Goal: Transaction & Acquisition: Book appointment/travel/reservation

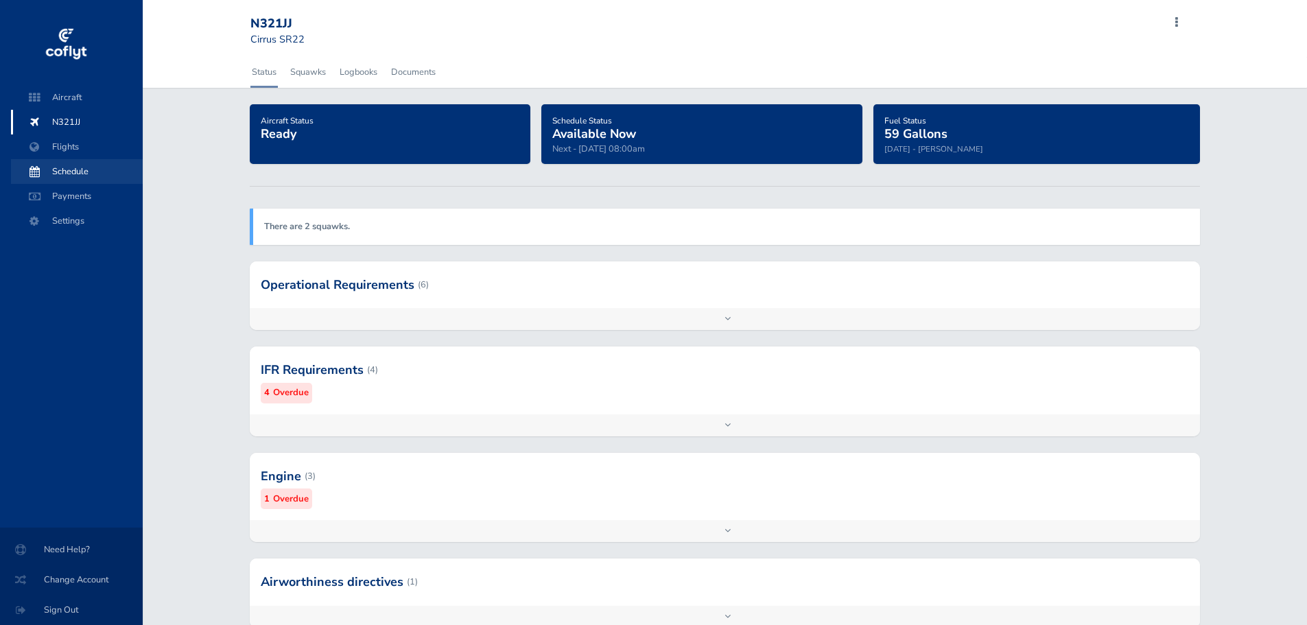
click at [72, 169] on span "Schedule" at bounding box center [77, 171] width 104 height 25
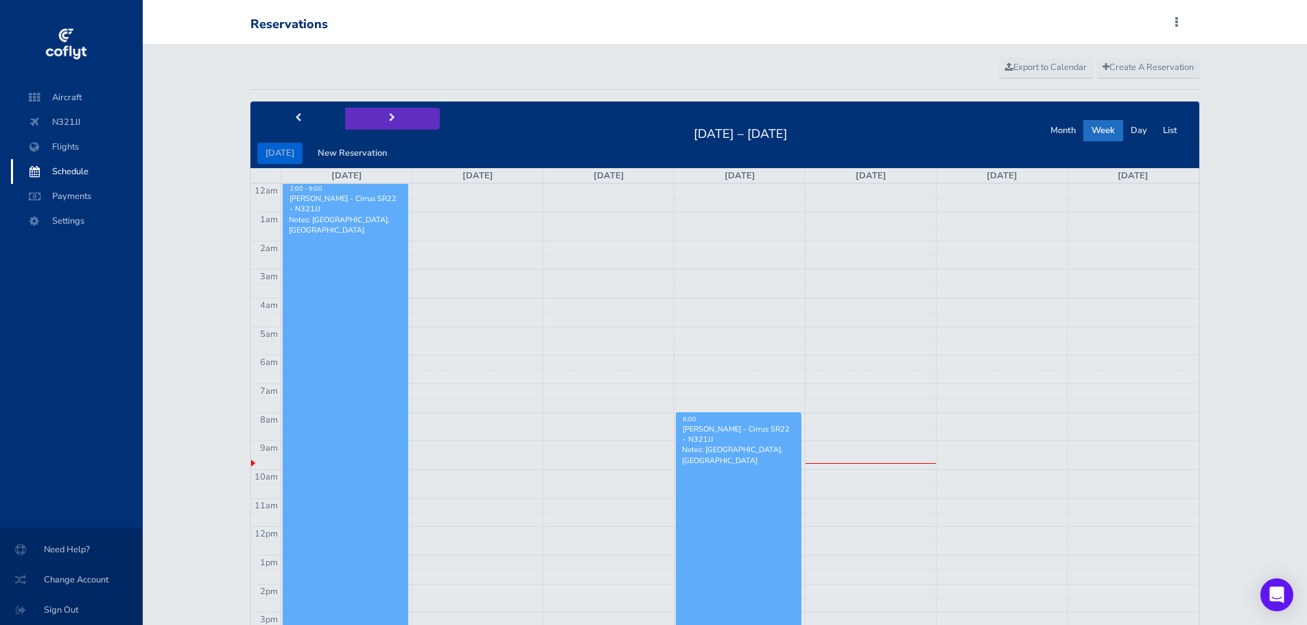
click at [389, 114] on span "next" at bounding box center [392, 118] width 6 height 9
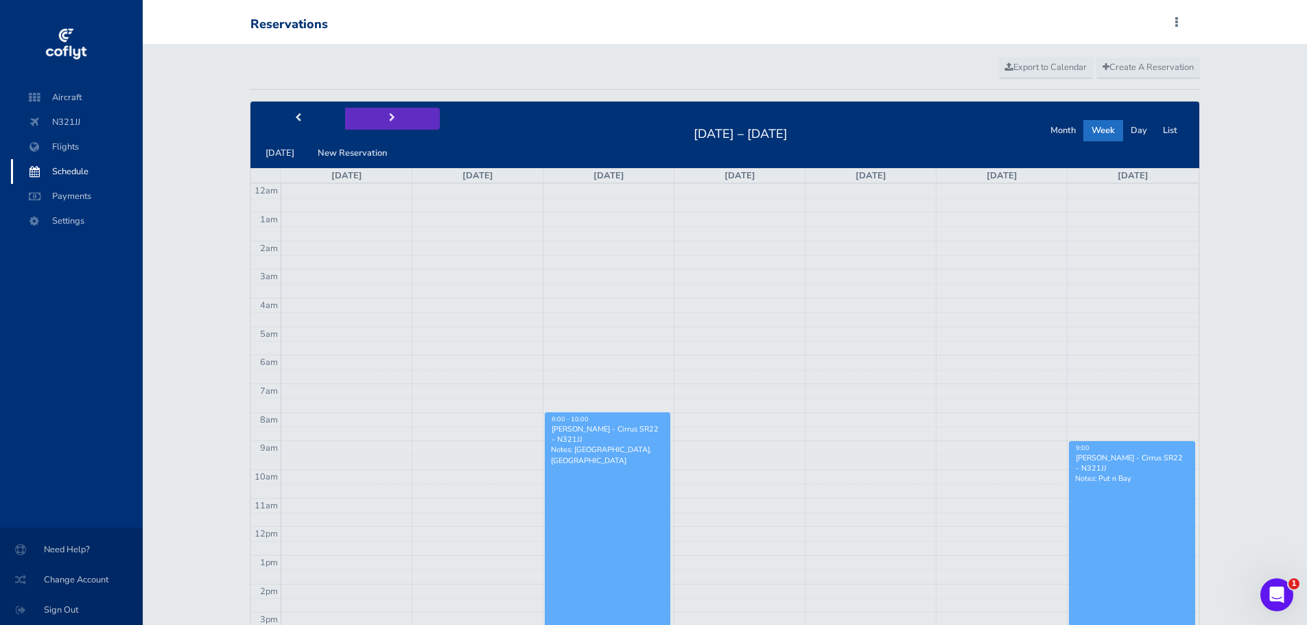
click at [389, 114] on span "next" at bounding box center [392, 118] width 6 height 9
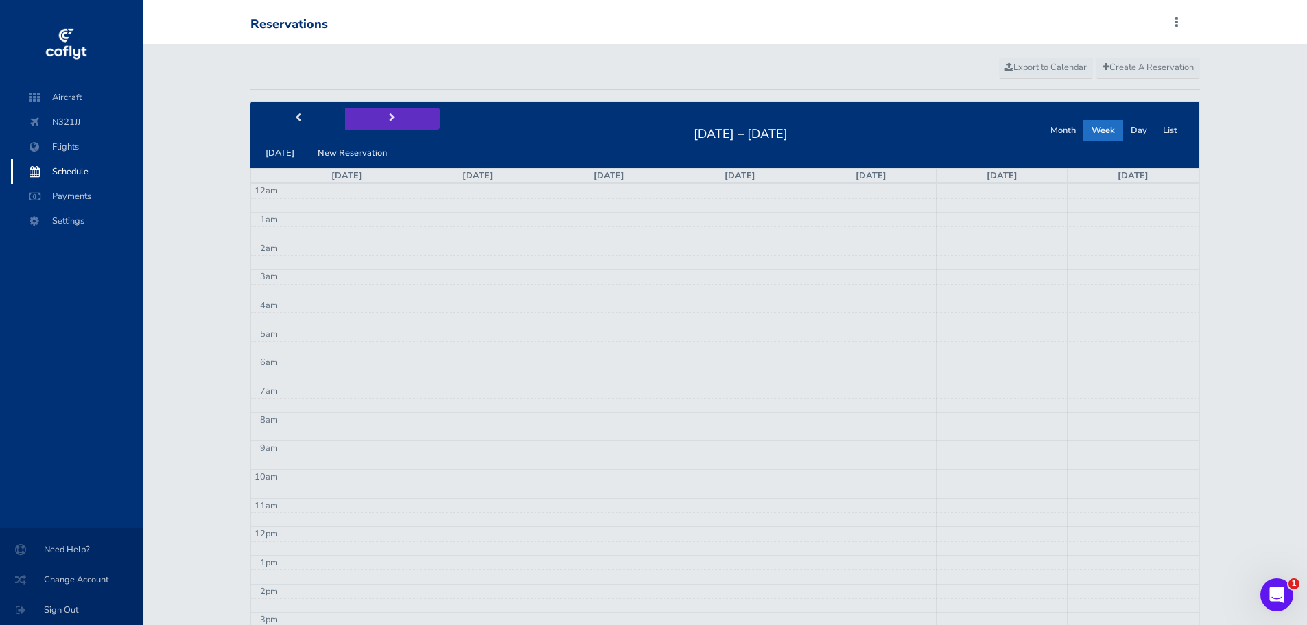
click at [389, 114] on span "next" at bounding box center [392, 118] width 6 height 9
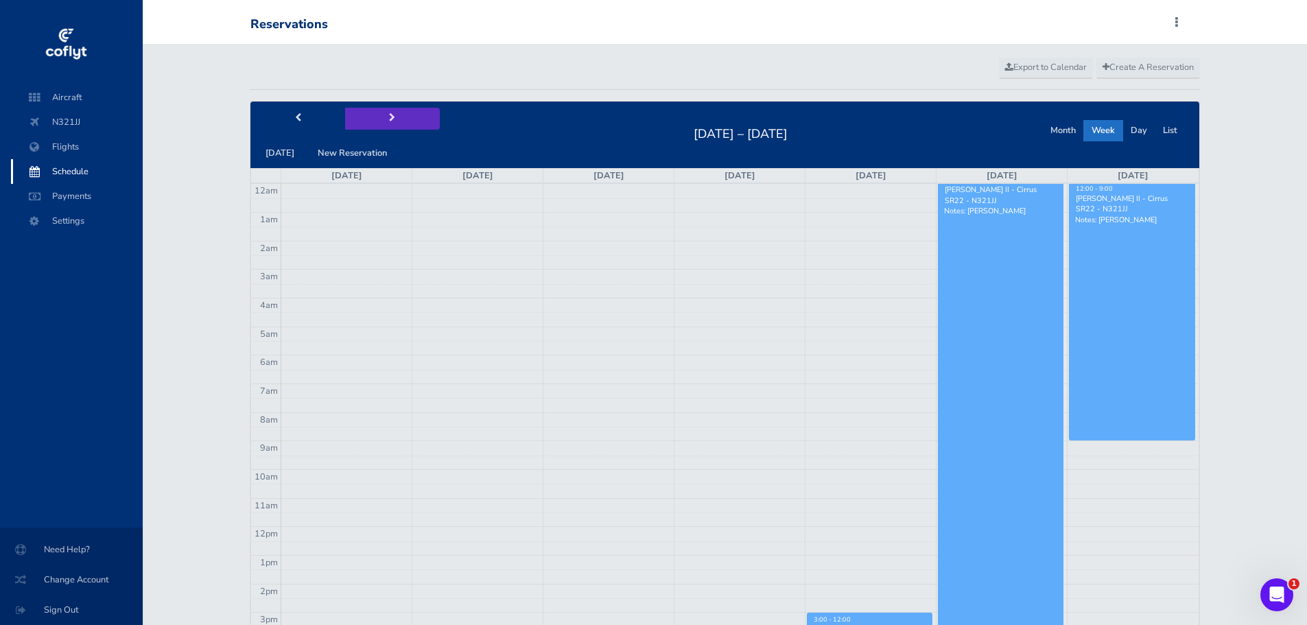
click at [389, 114] on span "next" at bounding box center [392, 118] width 6 height 9
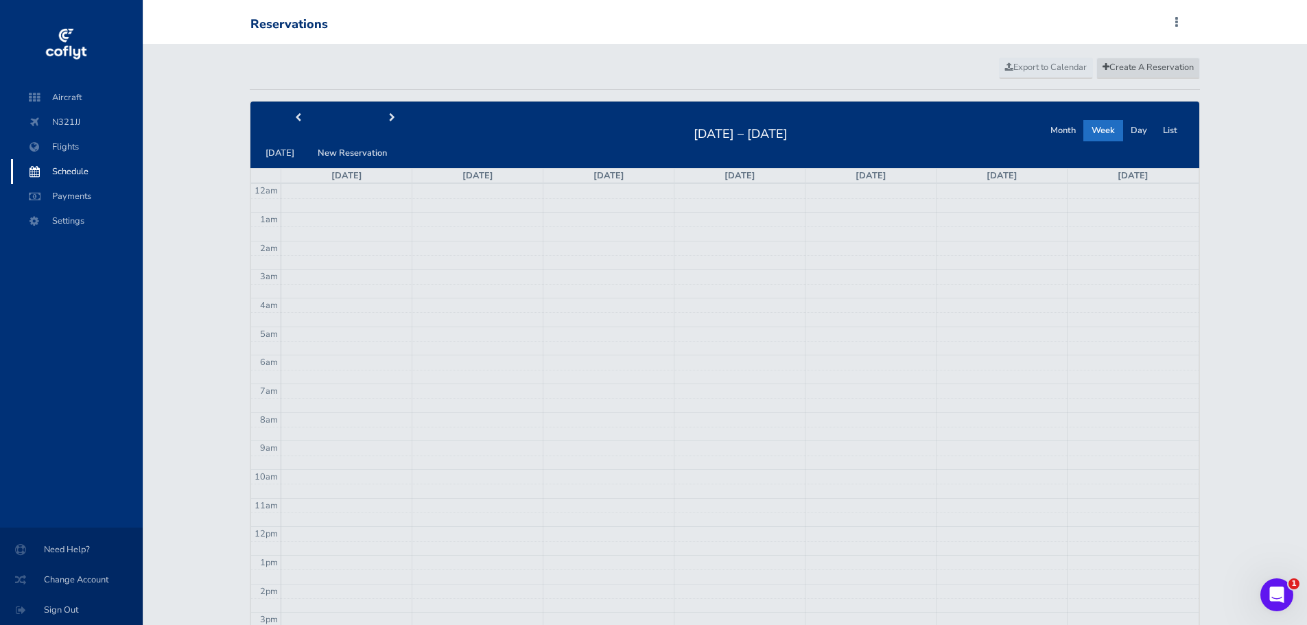
click at [1127, 69] on span "Create A Reservation" at bounding box center [1148, 67] width 91 height 12
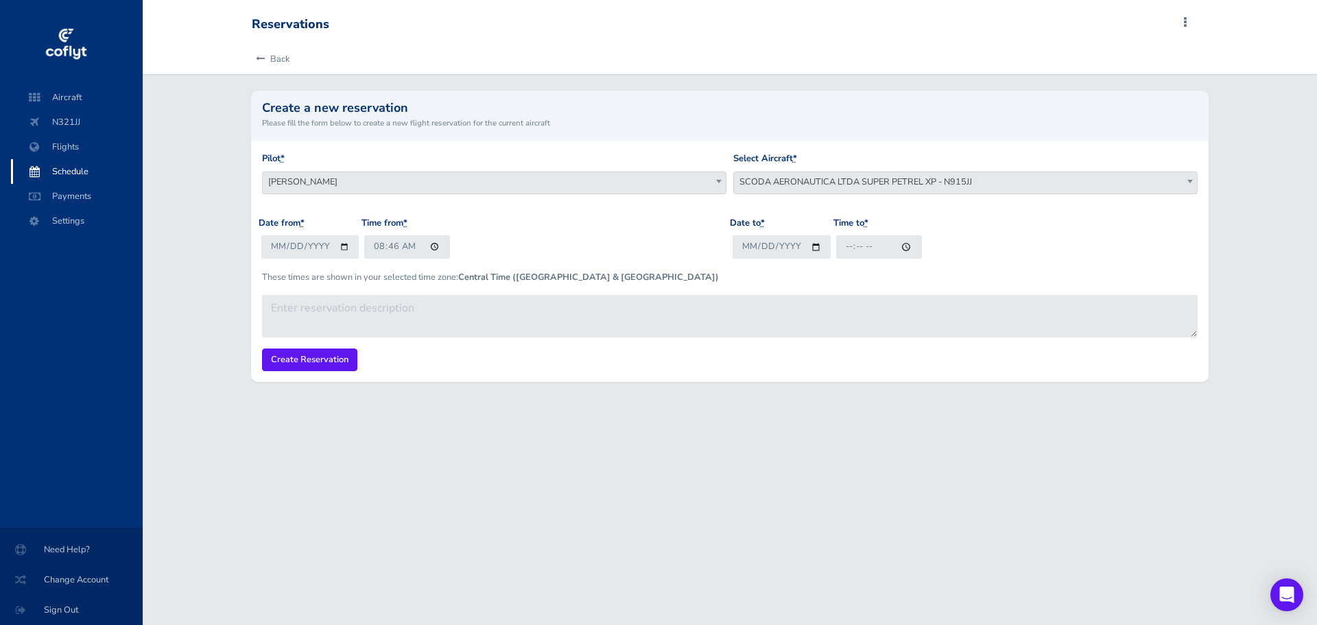
click at [812, 176] on span "SCODA AERONAUTICA LTDA SUPER PETREL XP - N915JJ" at bounding box center [965, 181] width 463 height 19
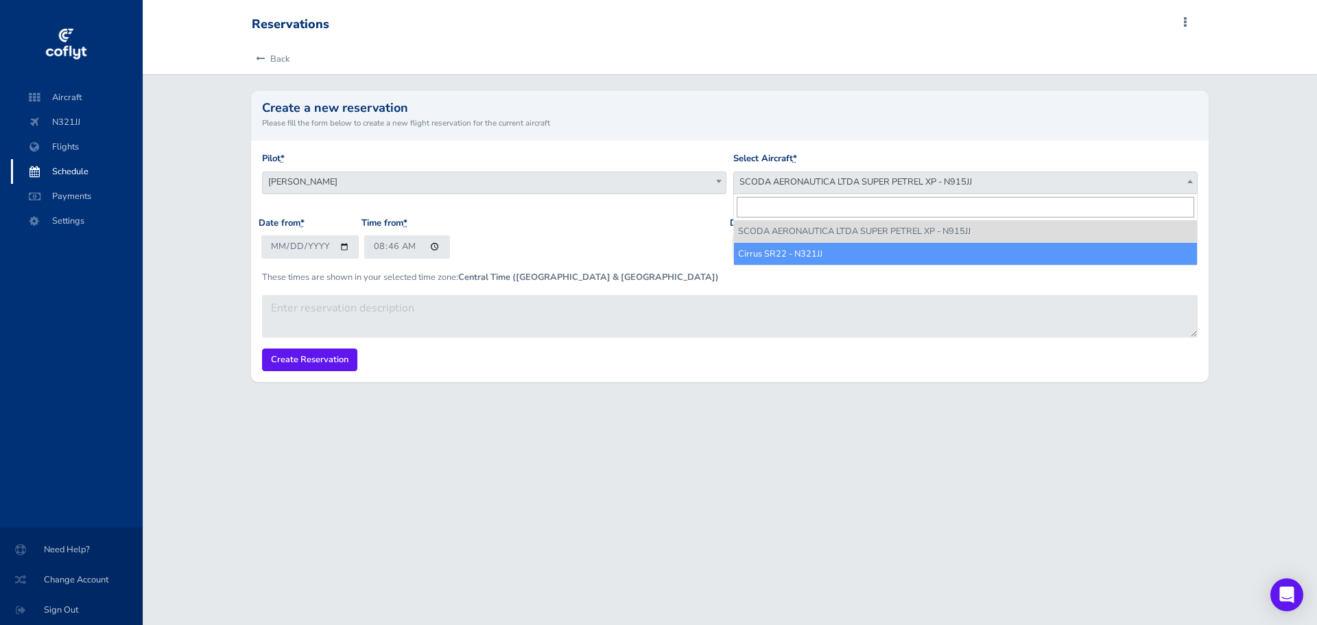
select select "4541"
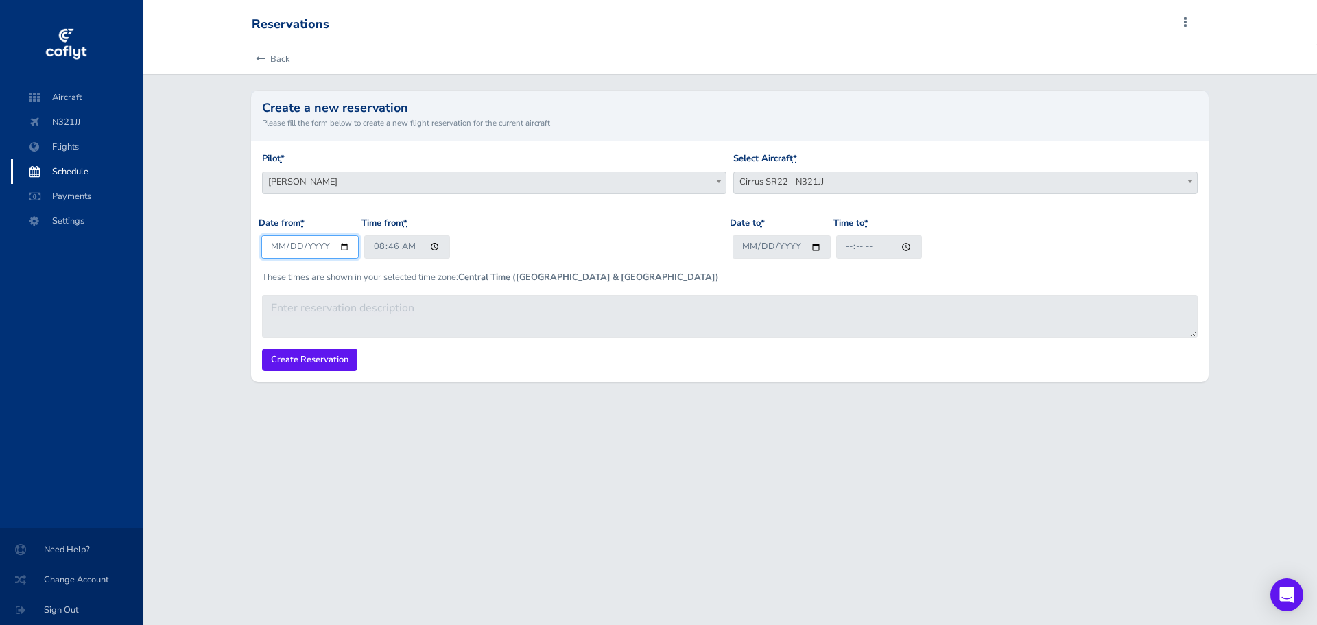
click at [342, 248] on input "2025-09-04" at bounding box center [310, 246] width 98 height 23
type input "2025-10-01"
click at [392, 249] on input "08:46" at bounding box center [407, 246] width 86 height 23
type input "08:00"
click at [749, 248] on input "Date to *" at bounding box center [782, 246] width 98 height 23
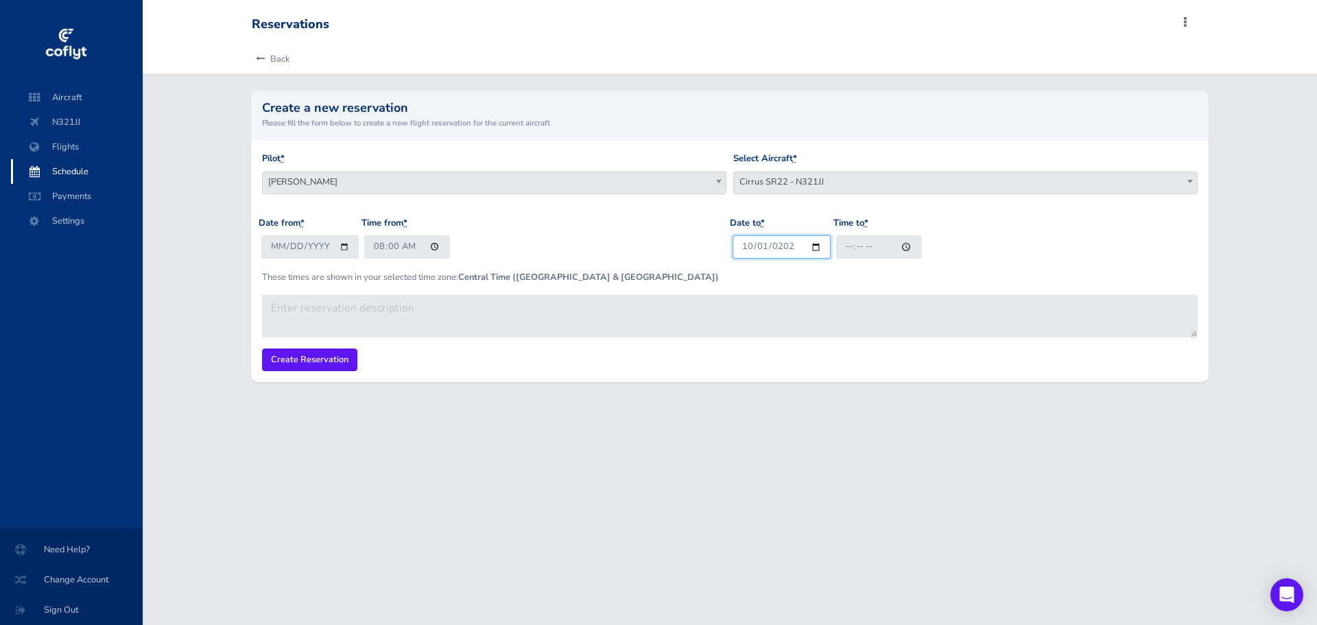
type input "[DATE]"
click at [845, 248] on input "Time to *" at bounding box center [879, 246] width 86 height 23
type input "17:00"
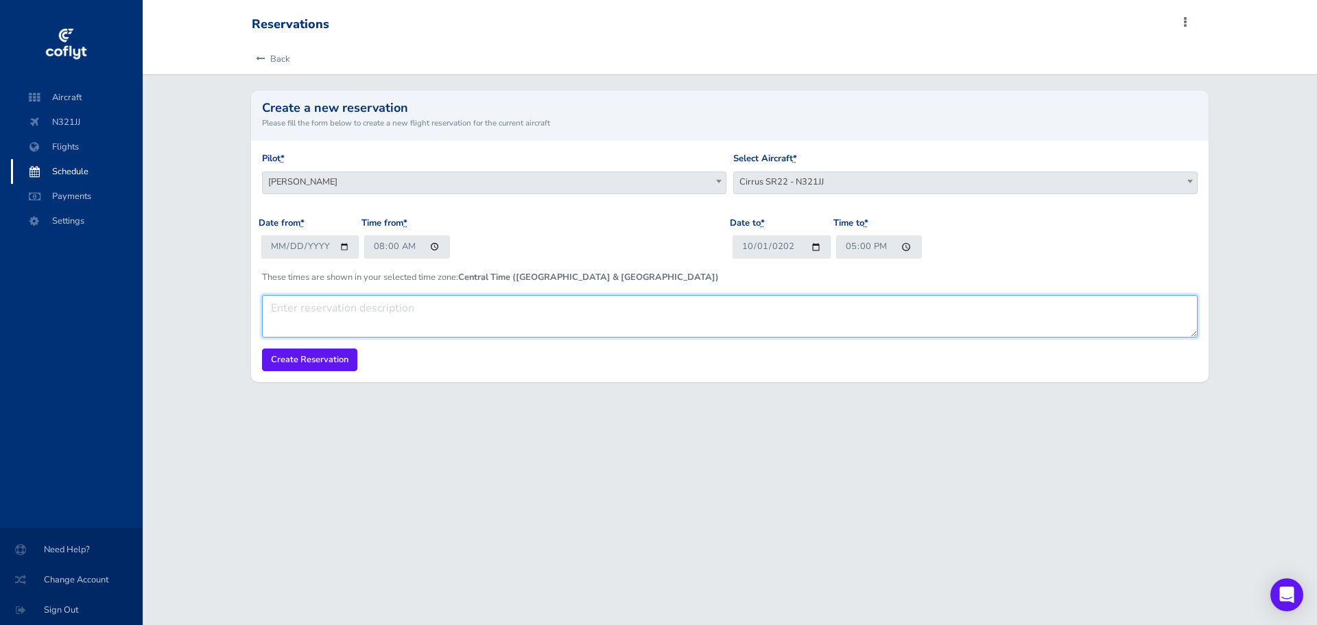
click at [753, 310] on textarea at bounding box center [730, 316] width 937 height 43
type textarea "Saginaw, [GEOGRAPHIC_DATA]"
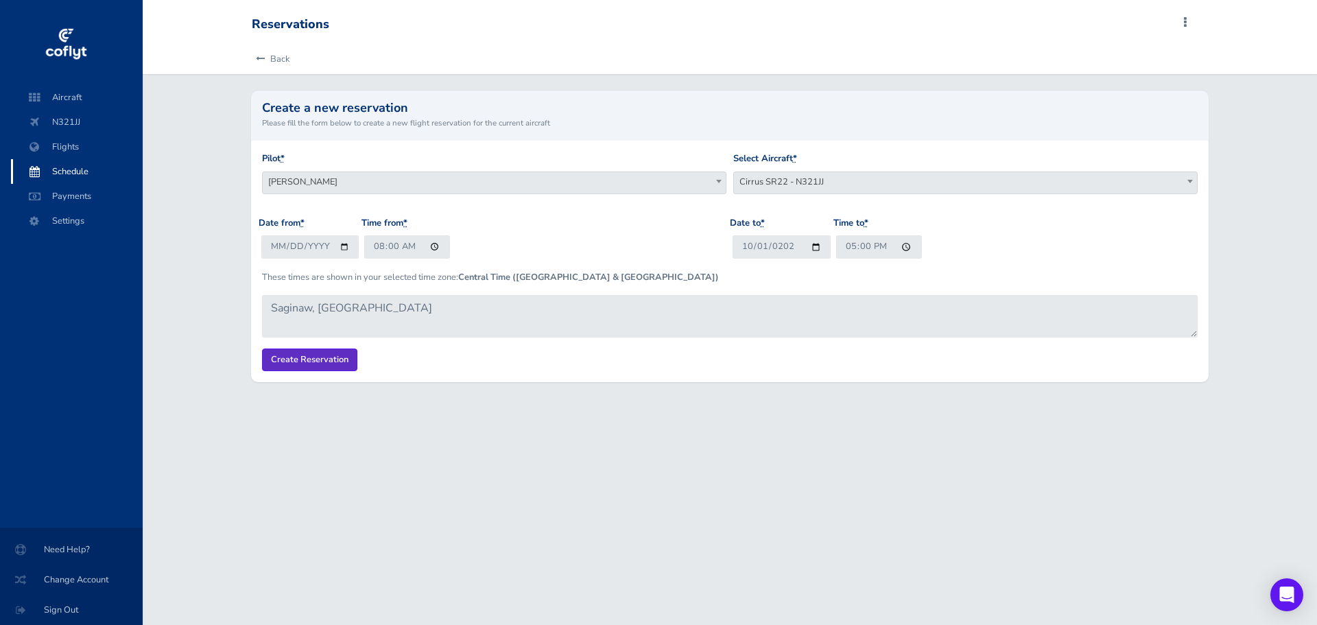
click at [303, 362] on input "Create Reservation" at bounding box center [309, 360] width 95 height 23
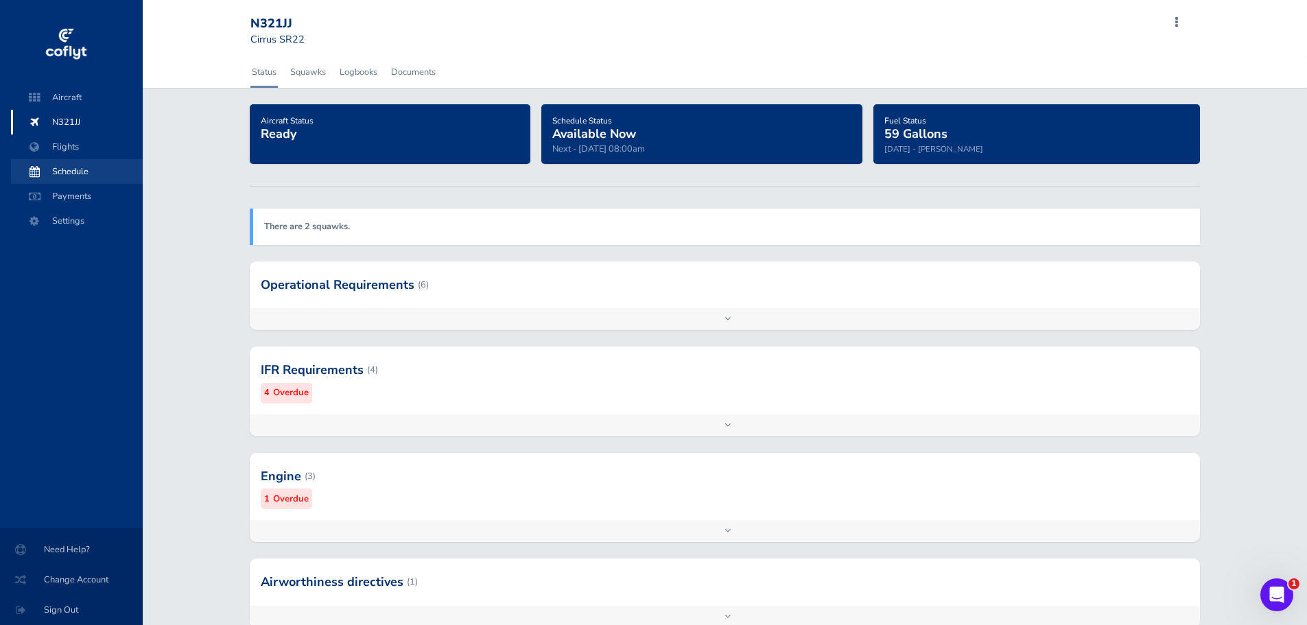
click at [87, 169] on span "Schedule" at bounding box center [77, 171] width 104 height 25
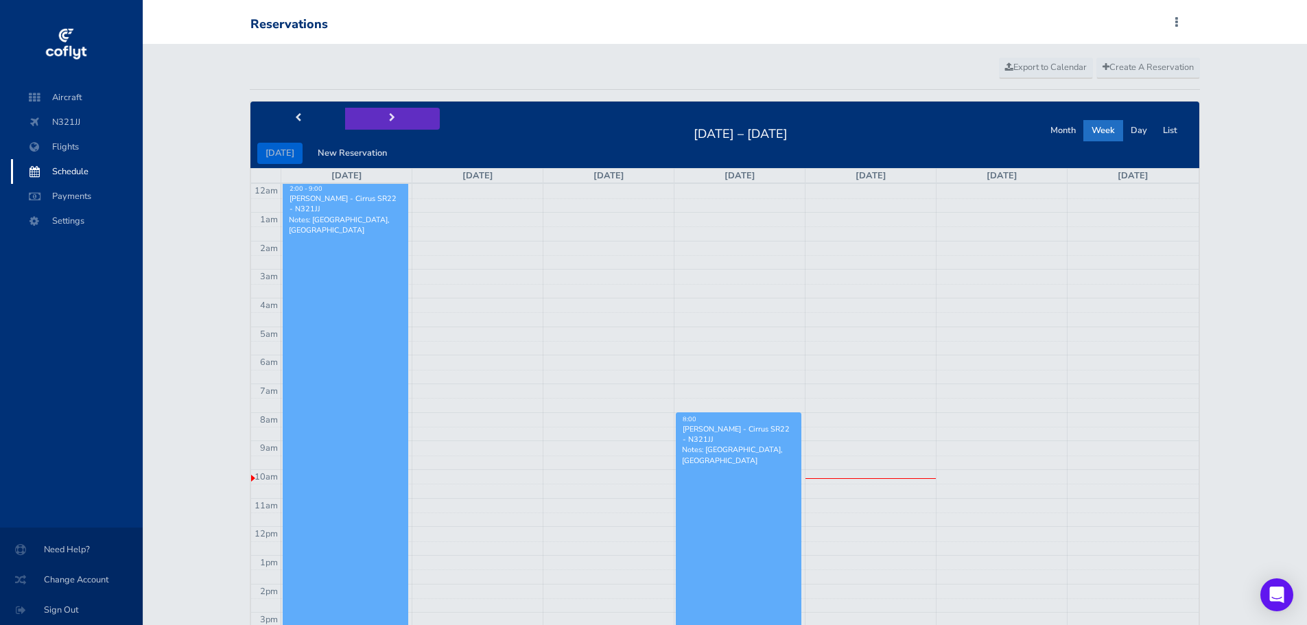
click at [392, 111] on button "next" at bounding box center [392, 118] width 95 height 21
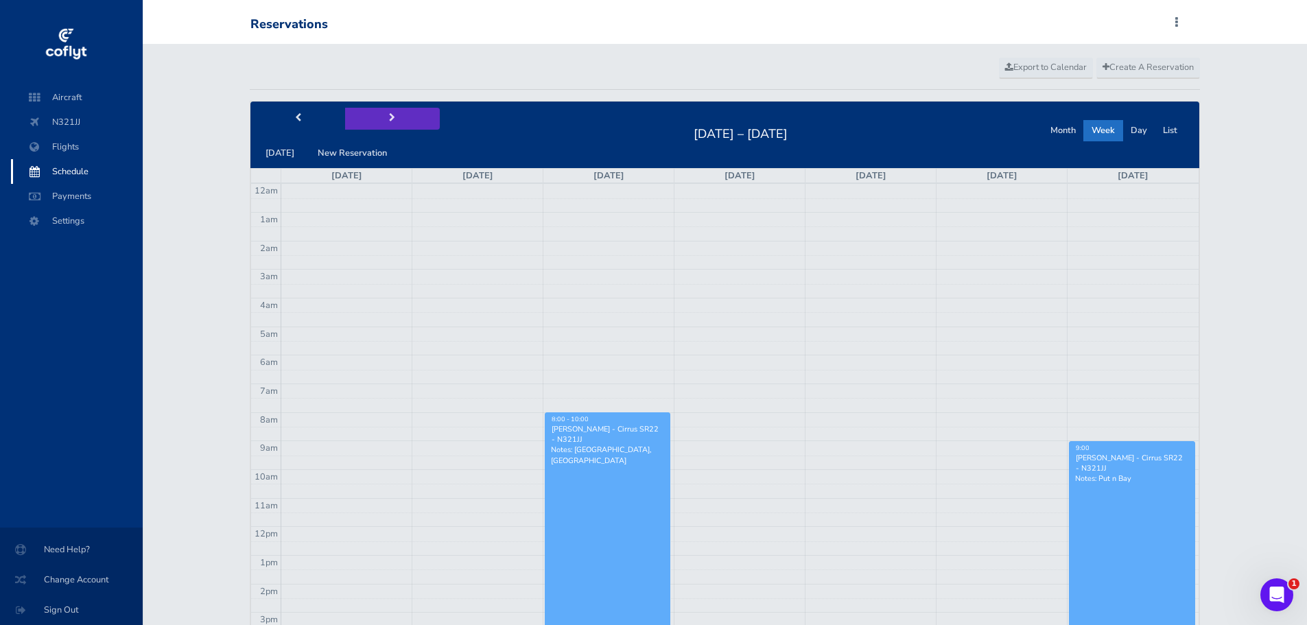
click at [390, 111] on button "next" at bounding box center [392, 118] width 95 height 21
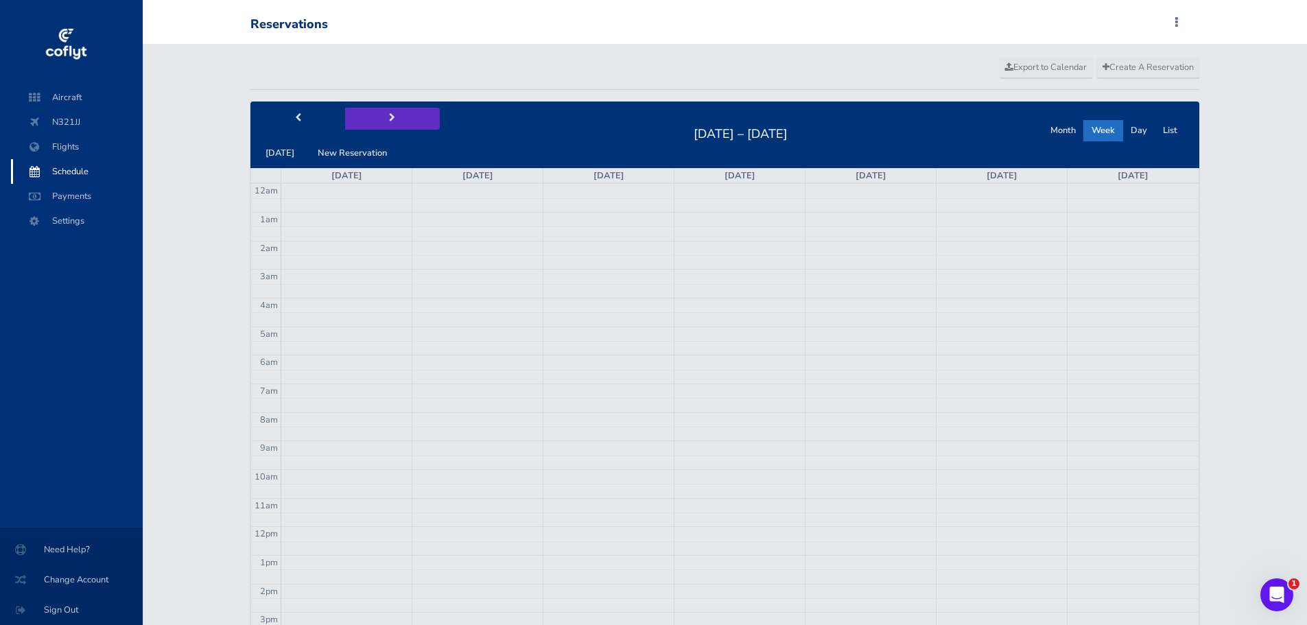
click at [390, 111] on button "next" at bounding box center [392, 118] width 95 height 21
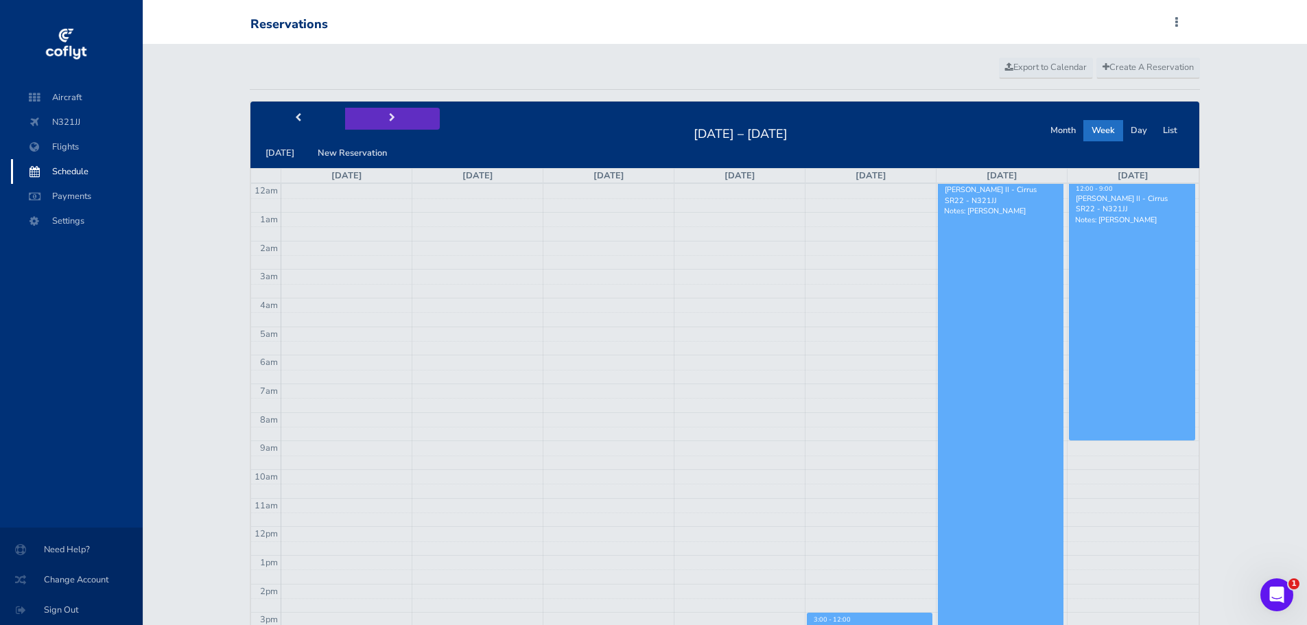
click at [389, 111] on button "next" at bounding box center [392, 118] width 95 height 21
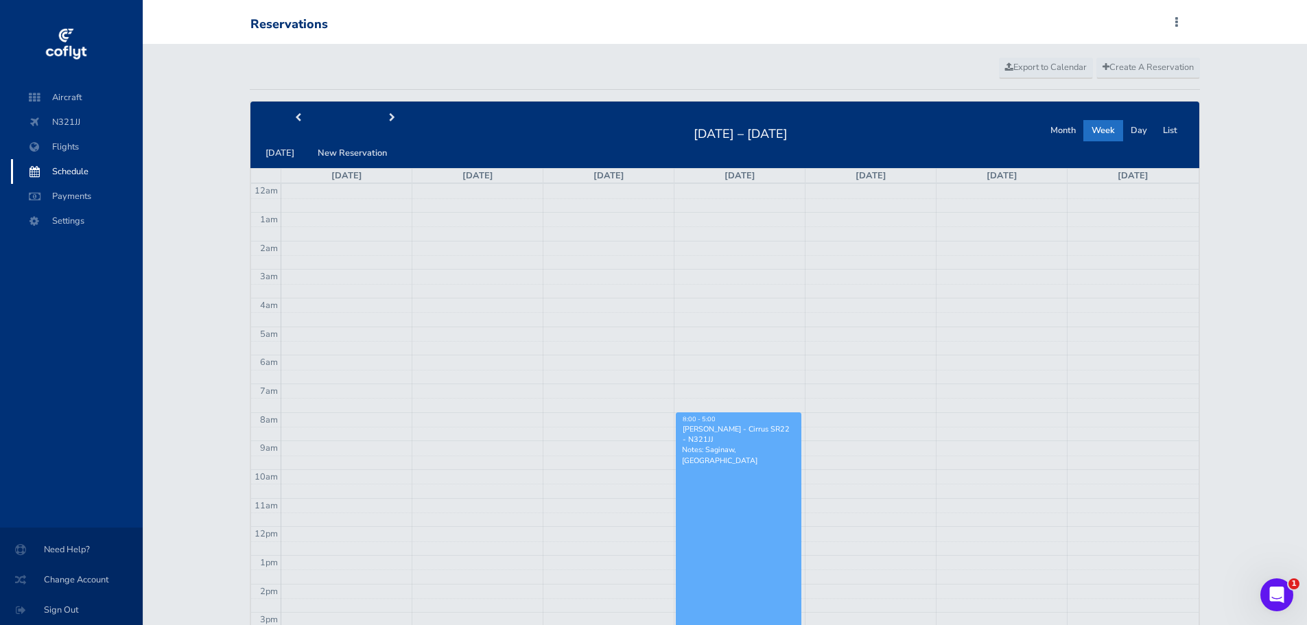
click at [742, 458] on link "8:00 - 5:00 Don Coburn - Cirrus SR22 - N321JJ Notes: Saginaw, MI" at bounding box center [739, 540] width 126 height 257
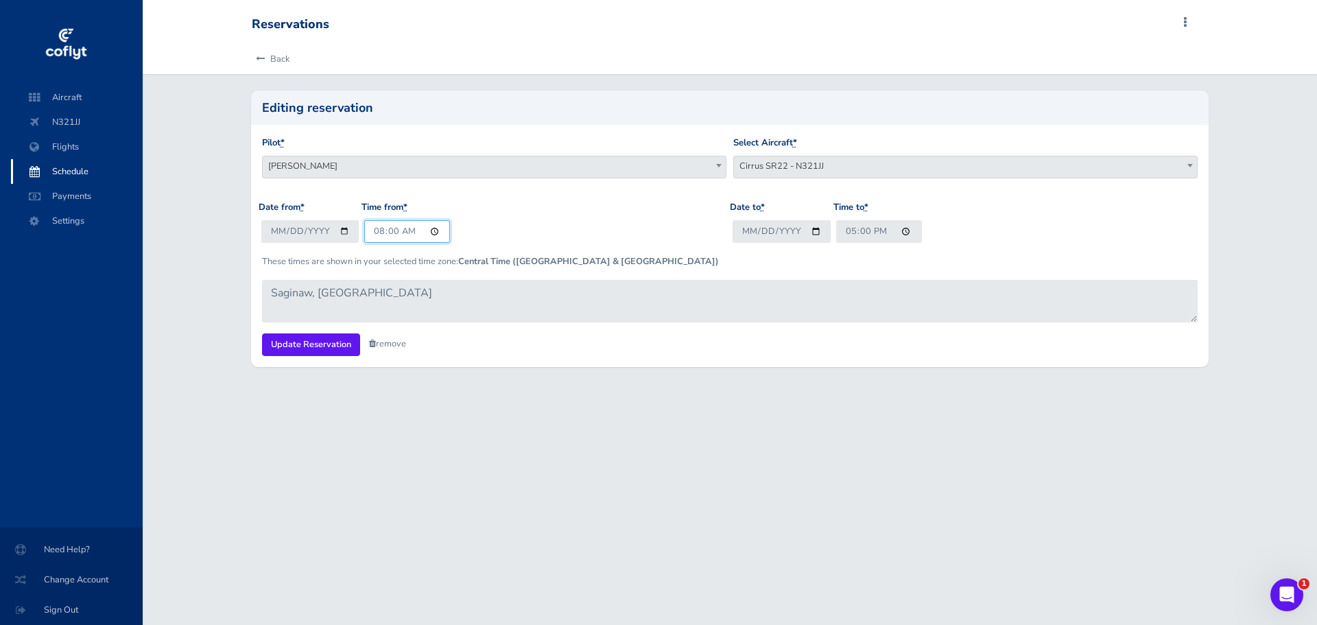
click at [377, 231] on input "08:00" at bounding box center [407, 231] width 86 height 23
type input "11:00"
click at [847, 232] on input "17:00" at bounding box center [879, 231] width 86 height 23
type input "18:00"
click at [331, 346] on input "Update Reservation" at bounding box center [311, 344] width 98 height 23
